Goal: Register for event/course

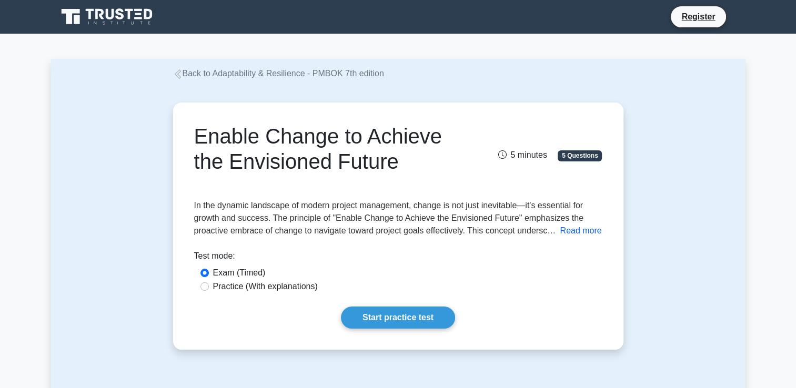
click at [578, 230] on button "Read more" at bounding box center [581, 231] width 42 height 13
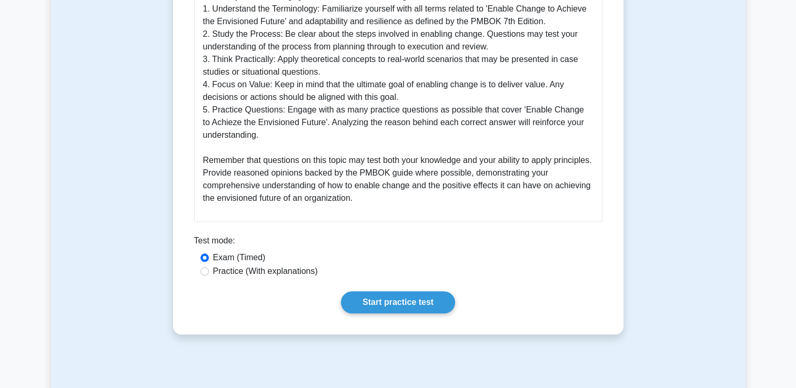
scroll to position [1052, 0]
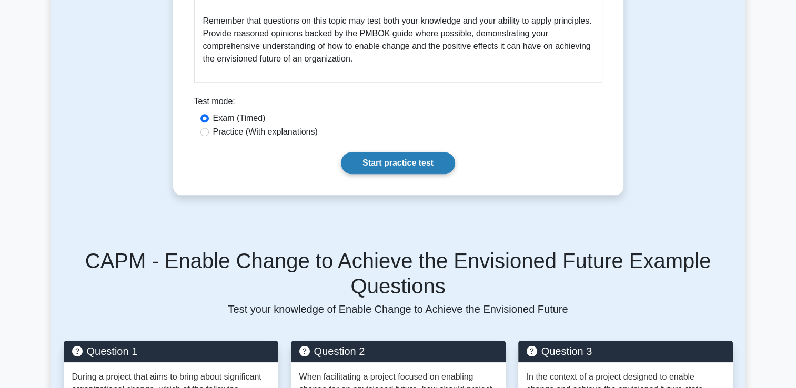
click at [408, 156] on link "Start practice test" at bounding box center [398, 163] width 114 height 22
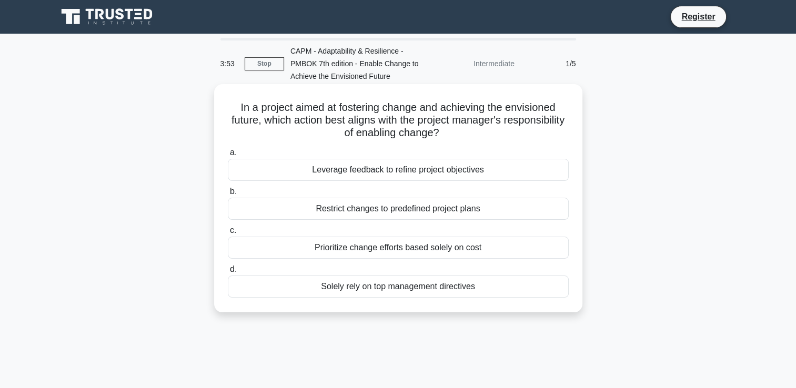
click at [379, 289] on div "Solely rely on top management directives" at bounding box center [398, 287] width 341 height 22
click at [228, 273] on input "d. Solely rely on top management directives" at bounding box center [228, 269] width 0 height 7
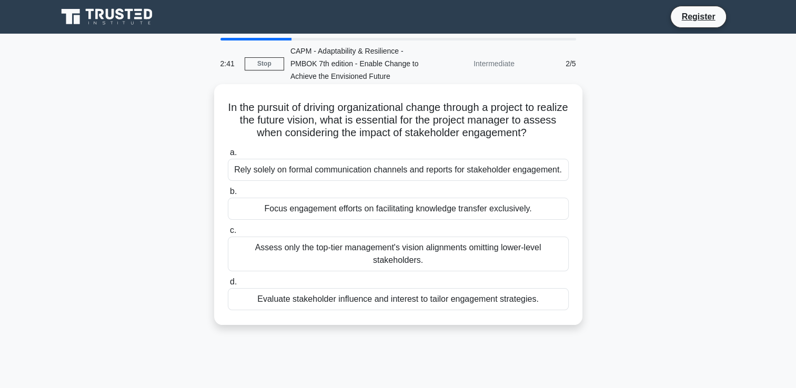
click at [380, 299] on div "Evaluate stakeholder influence and interest to tailor engagement strategies." at bounding box center [398, 299] width 341 height 22
click at [228, 286] on input "d. Evaluate stakeholder influence and interest to tailor engagement strategies." at bounding box center [228, 282] width 0 height 7
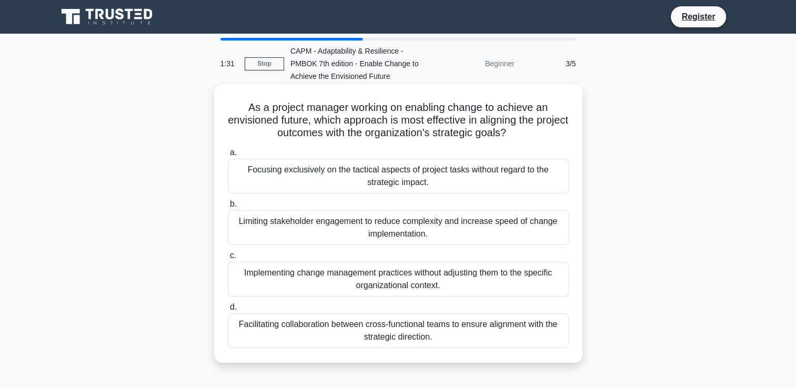
click at [408, 345] on div "Facilitating collaboration between cross-functional teams to ensure alignment w…" at bounding box center [398, 330] width 341 height 35
click at [228, 311] on input "d. Facilitating collaboration between cross-functional teams to ensure alignmen…" at bounding box center [228, 307] width 0 height 7
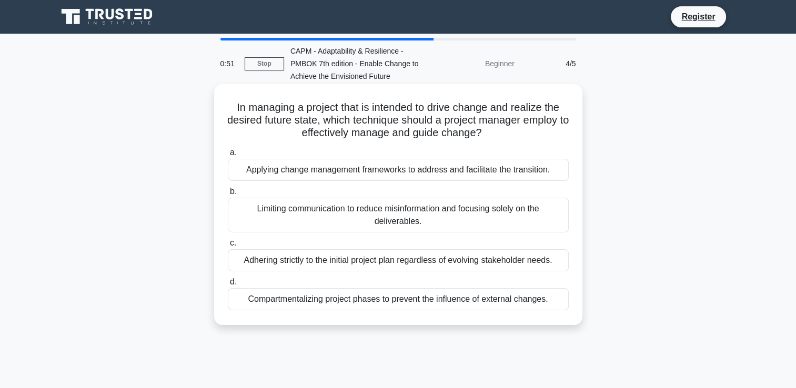
click at [381, 171] on div "Applying change management frameworks to address and facilitate the transition." at bounding box center [398, 170] width 341 height 22
click at [228, 156] on input "a. Applying change management frameworks to address and facilitate the transiti…" at bounding box center [228, 152] width 0 height 7
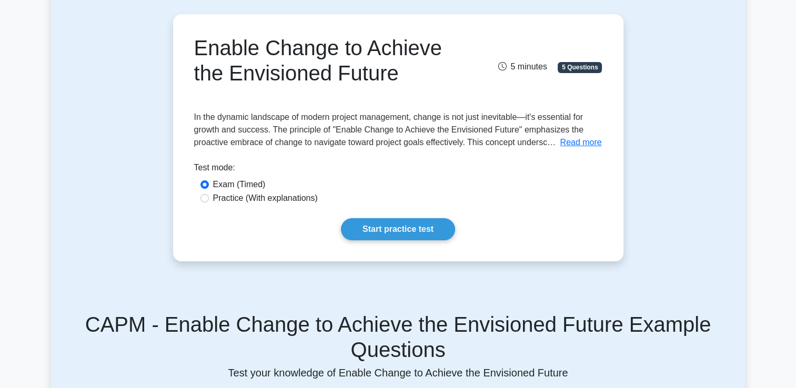
scroll to position [46, 0]
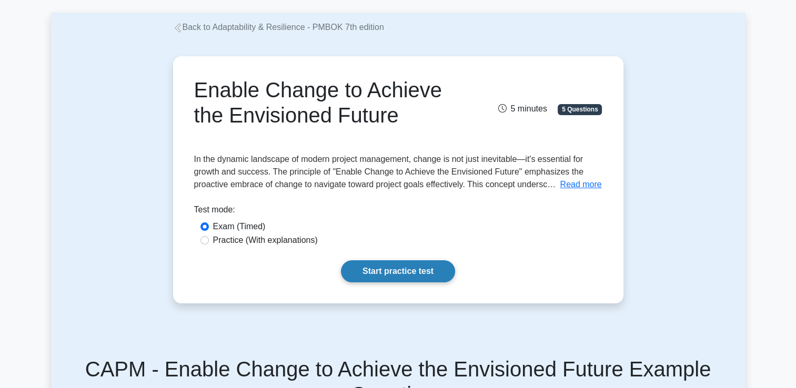
click at [417, 266] on link "Start practice test" at bounding box center [398, 271] width 114 height 22
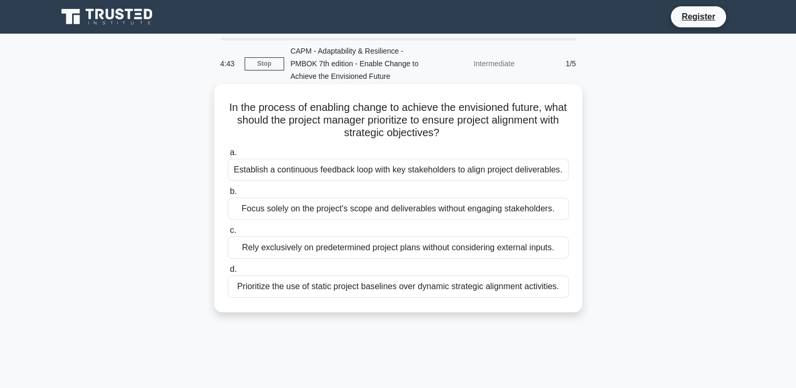
click at [372, 171] on div "Establish a continuous feedback loop with key stakeholders to align project del…" at bounding box center [398, 170] width 341 height 22
click at [228, 156] on input "a. Establish a continuous feedback loop with key stakeholders to align project …" at bounding box center [228, 152] width 0 height 7
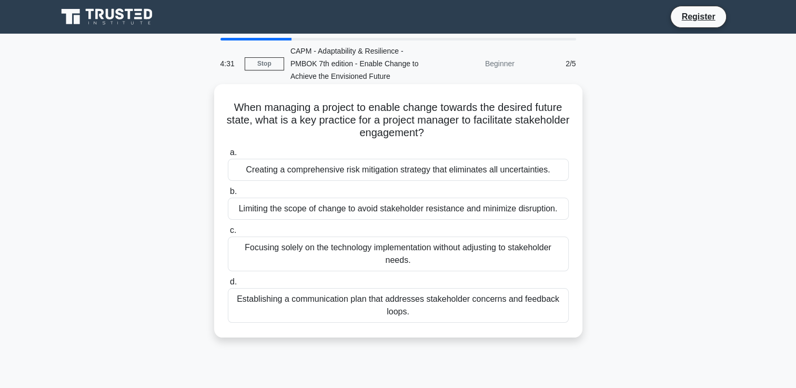
click at [340, 304] on div "Establishing a communication plan that addresses stakeholder concerns and feedb…" at bounding box center [398, 305] width 341 height 35
click at [228, 286] on input "d. Establishing a communication plan that addresses stakeholder concerns and fe…" at bounding box center [228, 282] width 0 height 7
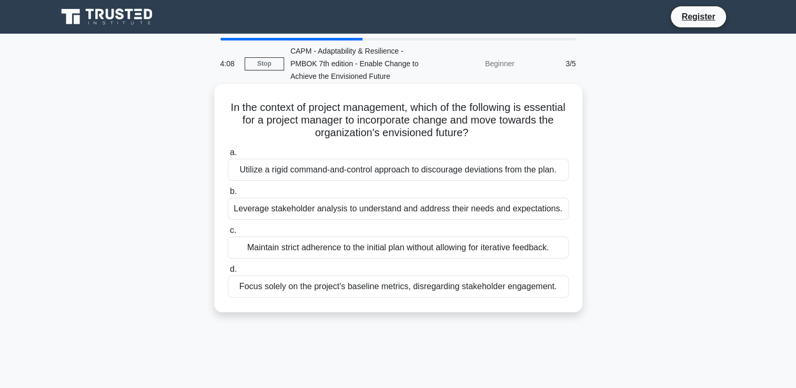
click at [301, 213] on div "Leverage stakeholder analysis to understand and address their needs and expecta…" at bounding box center [398, 209] width 341 height 22
click at [228, 195] on input "b. Leverage stakeholder analysis to understand and address their needs and expe…" at bounding box center [228, 191] width 0 height 7
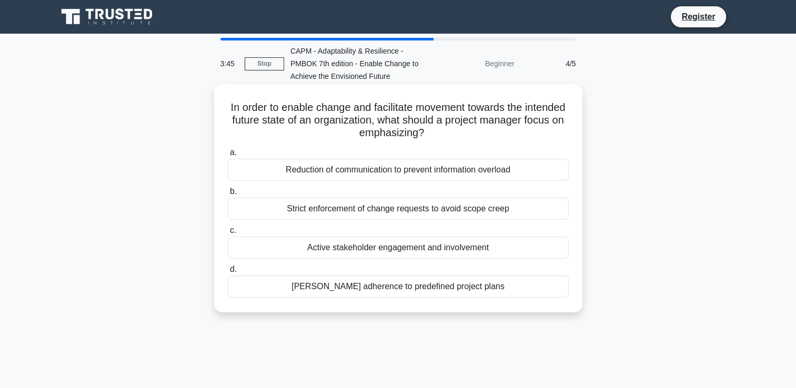
click at [430, 244] on div "Active stakeholder engagement and involvement" at bounding box center [398, 248] width 341 height 22
click at [228, 234] on input "c. Active stakeholder engagement and involvement" at bounding box center [228, 230] width 0 height 7
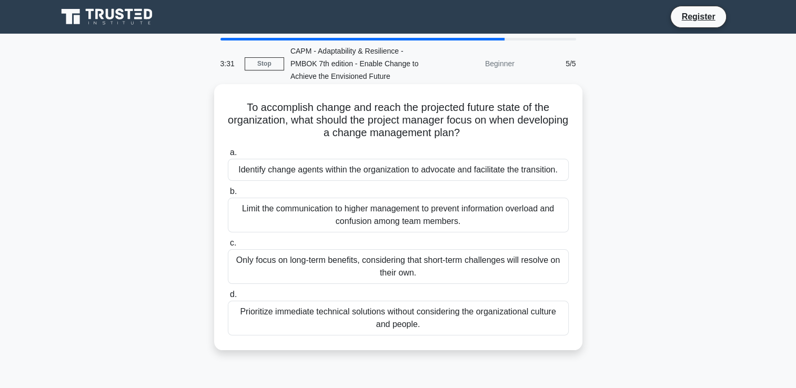
click at [386, 172] on div "Identify change agents within the organization to advocate and facilitate the t…" at bounding box center [398, 170] width 341 height 22
click at [228, 156] on input "a. Identify change agents within the organization to advocate and facilitate th…" at bounding box center [228, 152] width 0 height 7
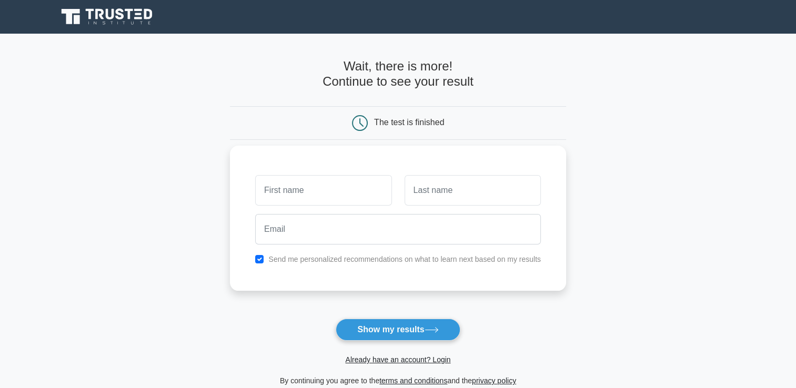
click at [318, 192] on input "text" at bounding box center [323, 190] width 136 height 31
type input "[PERSON_NAME]"
click at [440, 186] on input "text" at bounding box center [472, 190] width 136 height 31
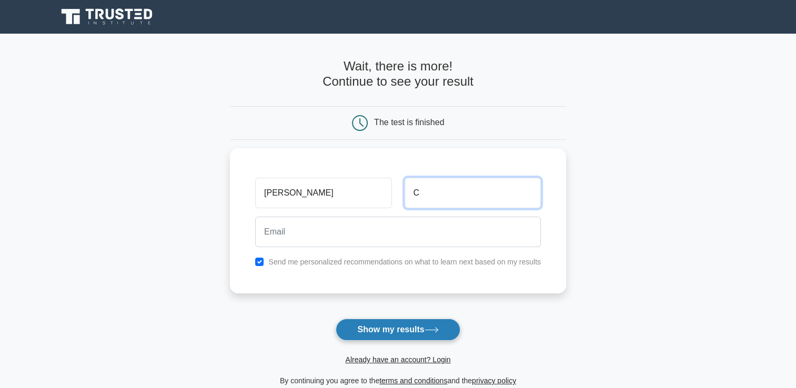
type input "C"
click at [399, 331] on button "Show my results" at bounding box center [398, 330] width 124 height 22
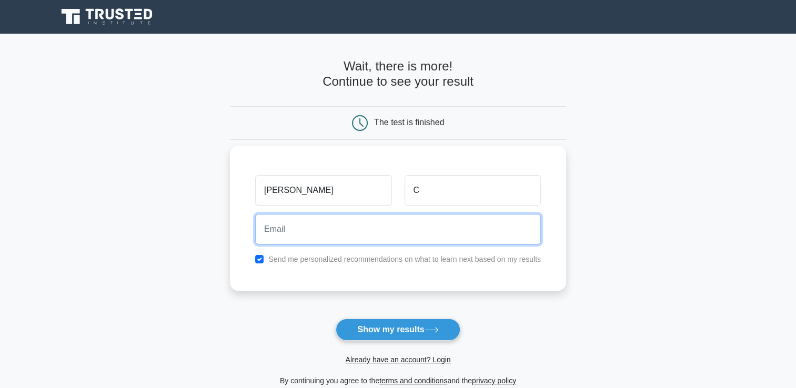
click at [308, 229] on input "email" at bounding box center [398, 229] width 286 height 31
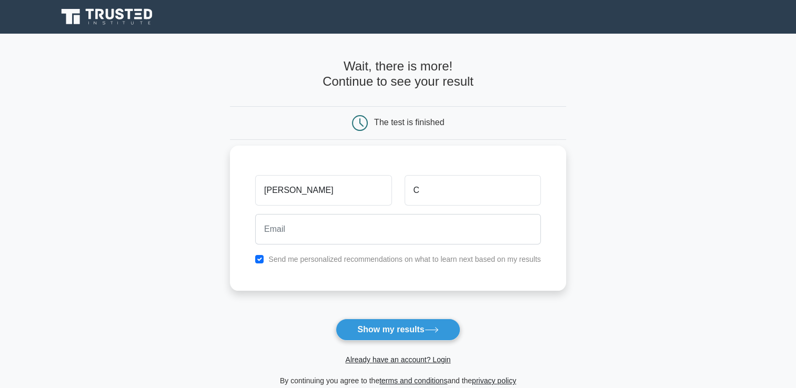
click at [291, 262] on label "Send me personalized recommendations on what to learn next based on my results" at bounding box center [404, 259] width 272 height 8
click at [260, 258] on input "checkbox" at bounding box center [259, 259] width 8 height 8
checkbox input "false"
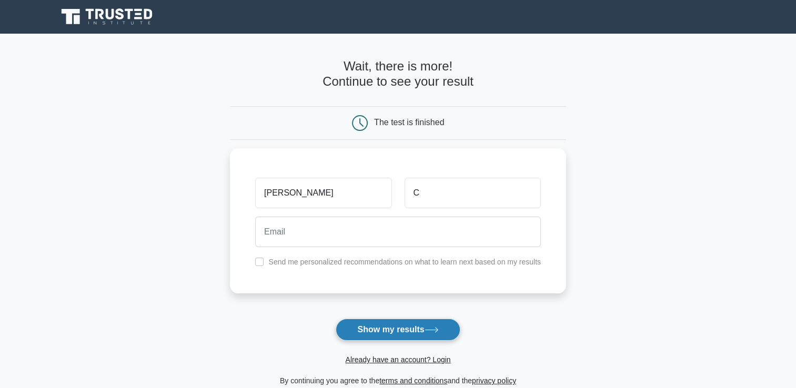
click at [385, 328] on button "Show my results" at bounding box center [398, 330] width 124 height 22
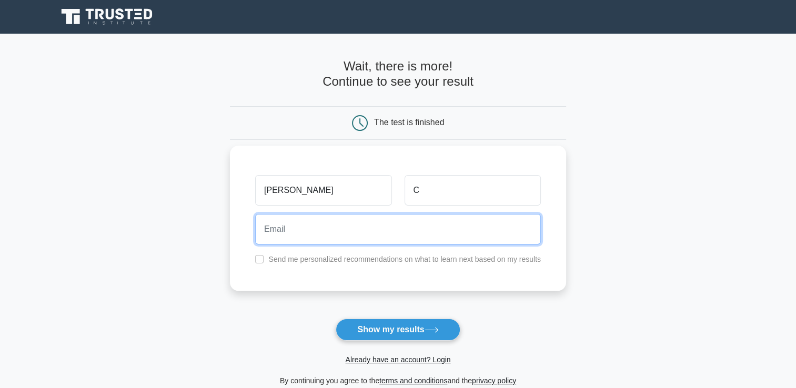
click at [293, 233] on input "email" at bounding box center [398, 229] width 286 height 31
type input "allancoquico"
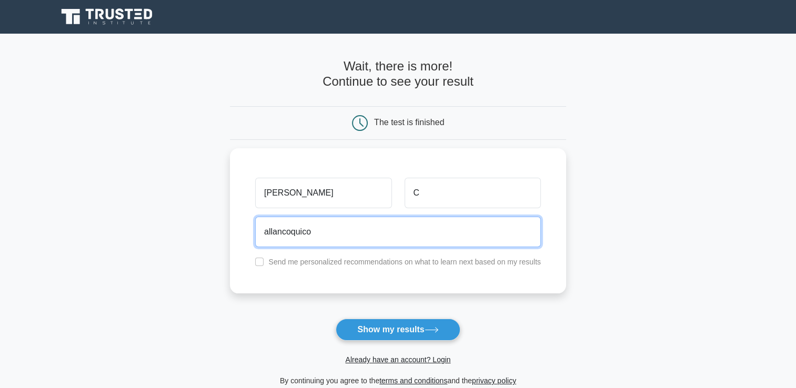
drag, startPoint x: 338, startPoint y: 231, endPoint x: 182, endPoint y: 222, distance: 156.5
click at [183, 221] on main "Wait, there is more! Continue to see your result The test is finished ALLAN C" at bounding box center [398, 223] width 796 height 379
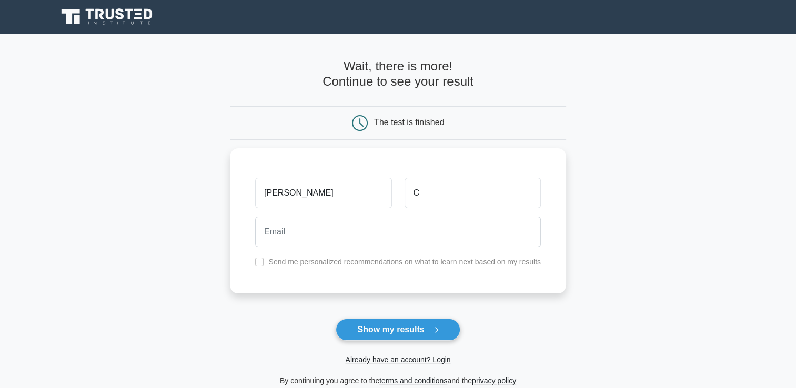
click at [637, 96] on main "Wait, there is more! Continue to see your result The test is finished ALLAN C" at bounding box center [398, 223] width 796 height 379
